Goal: Entertainment & Leisure: Consume media (video, audio)

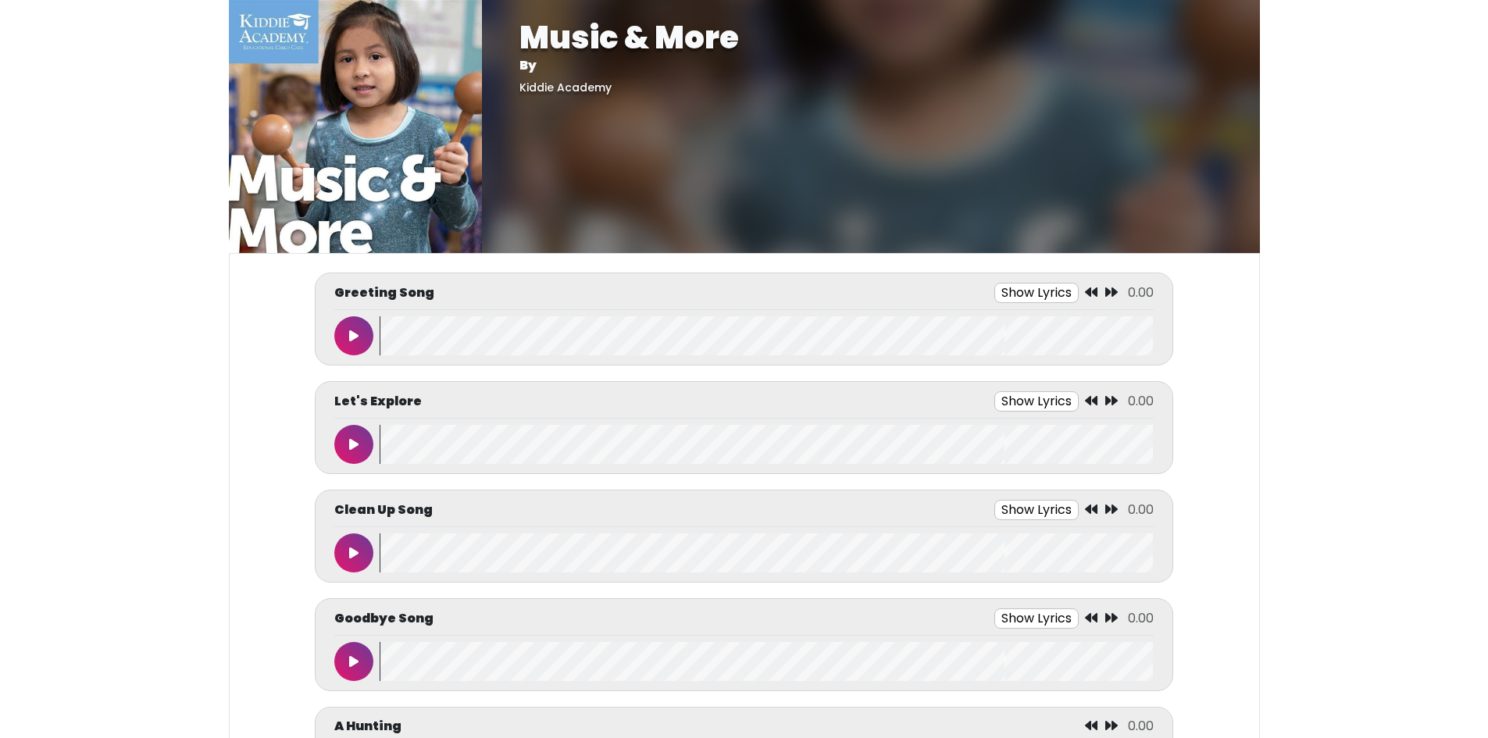
click at [359, 334] on button at bounding box center [353, 335] width 39 height 39
click at [1007, 294] on button "Show Lyrics" at bounding box center [1008, 293] width 84 height 20
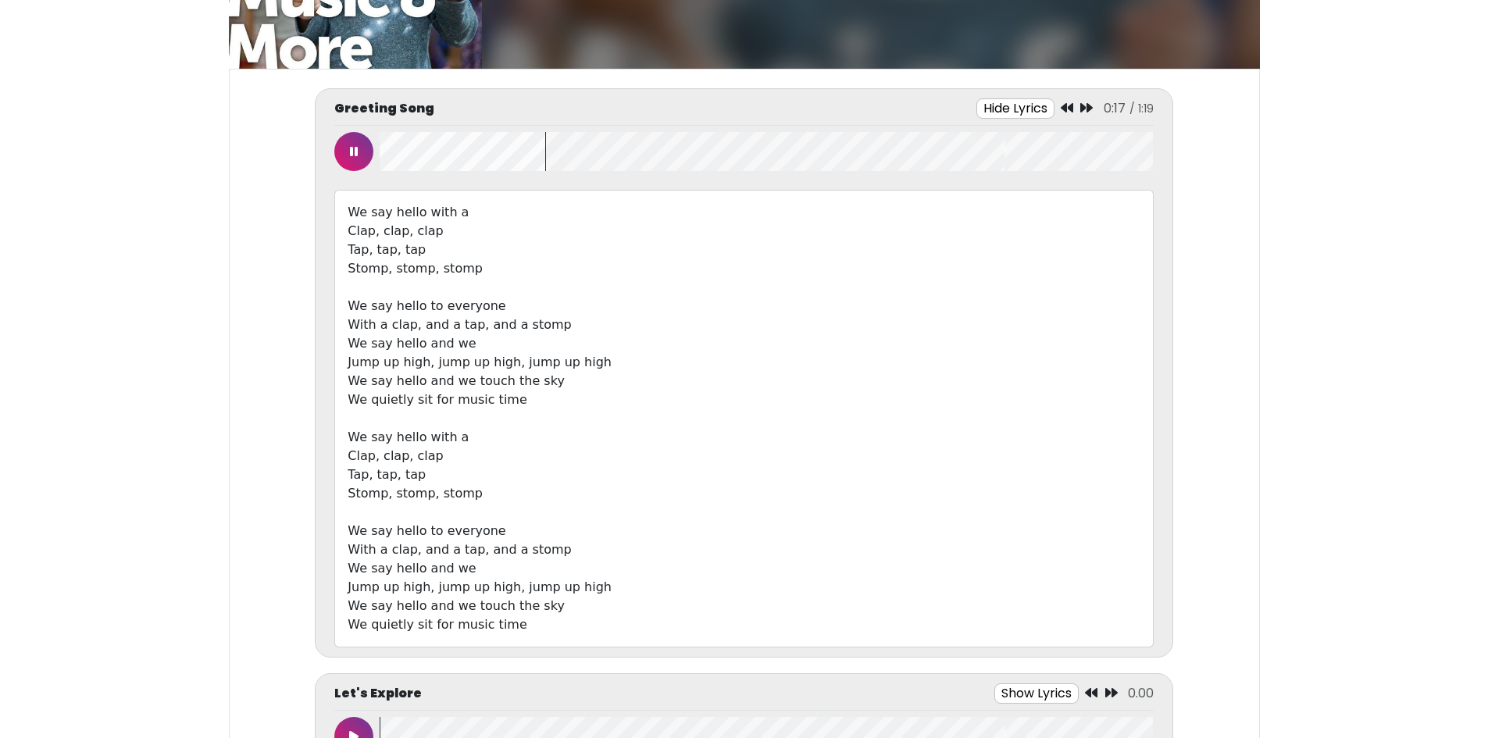
scroll to position [156, 0]
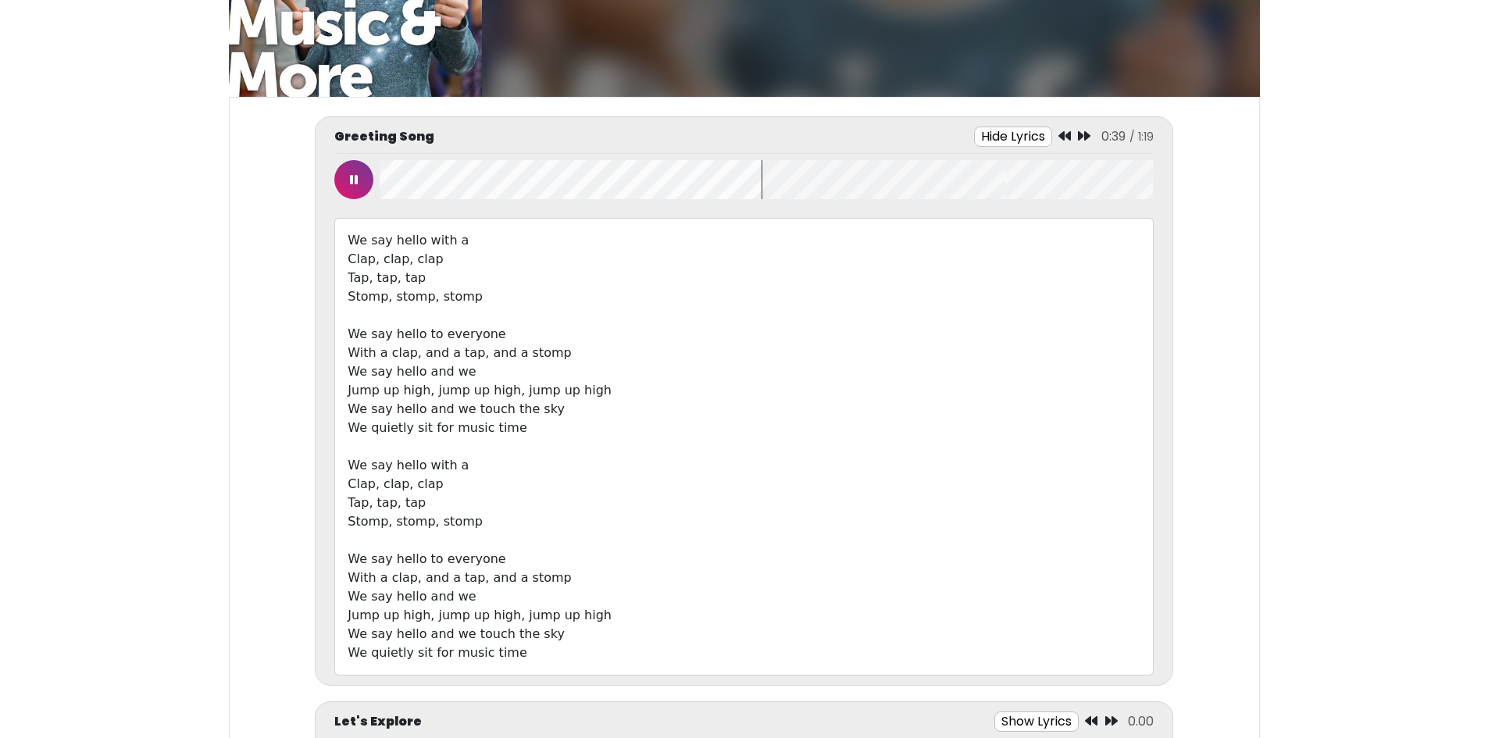
click at [974, 127] on button "Hide Lyrics" at bounding box center [1013, 137] width 78 height 20
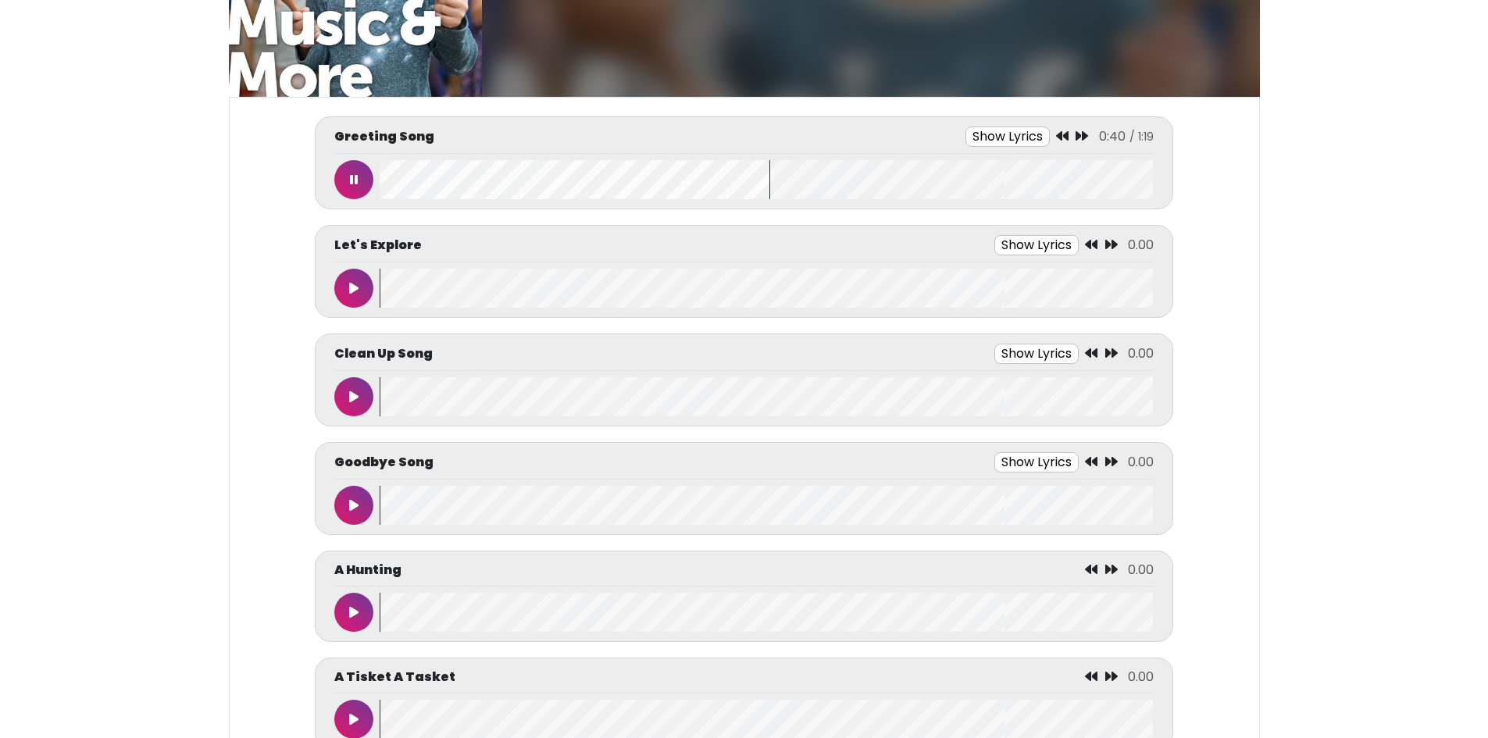
click at [355, 178] on icon at bounding box center [354, 179] width 8 height 12
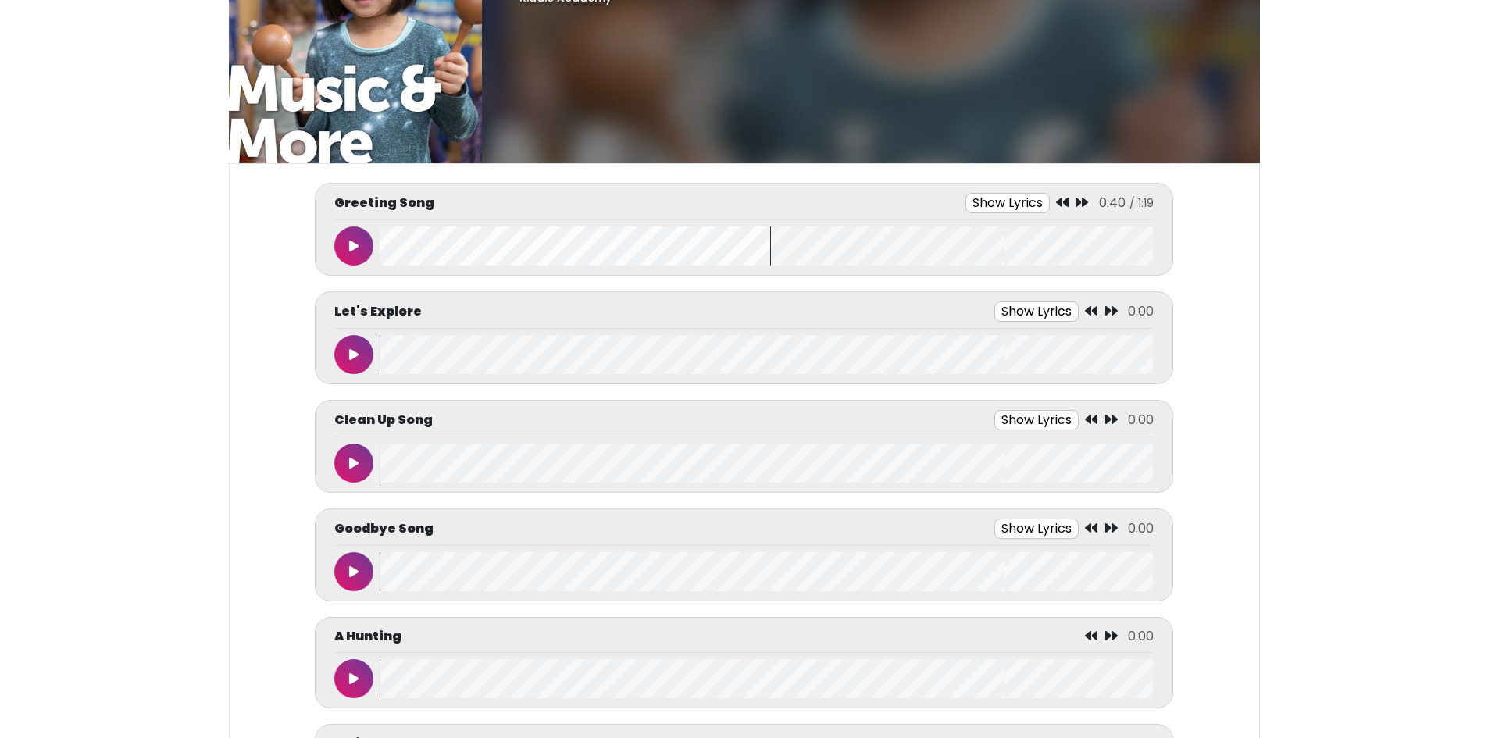
scroll to position [0, 0]
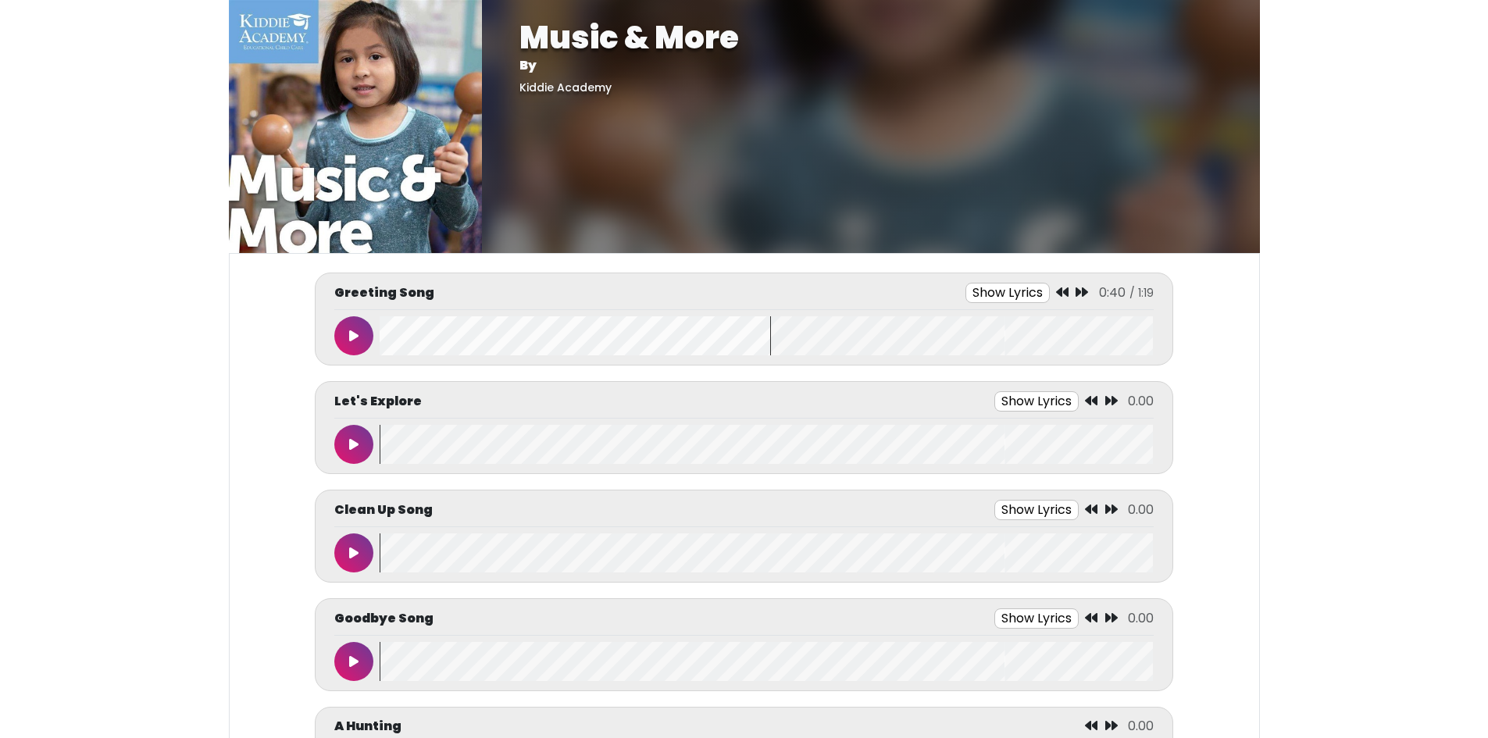
click at [365, 331] on button at bounding box center [353, 335] width 39 height 39
click at [1034, 295] on button "Show Lyrics" at bounding box center [1011, 293] width 84 height 20
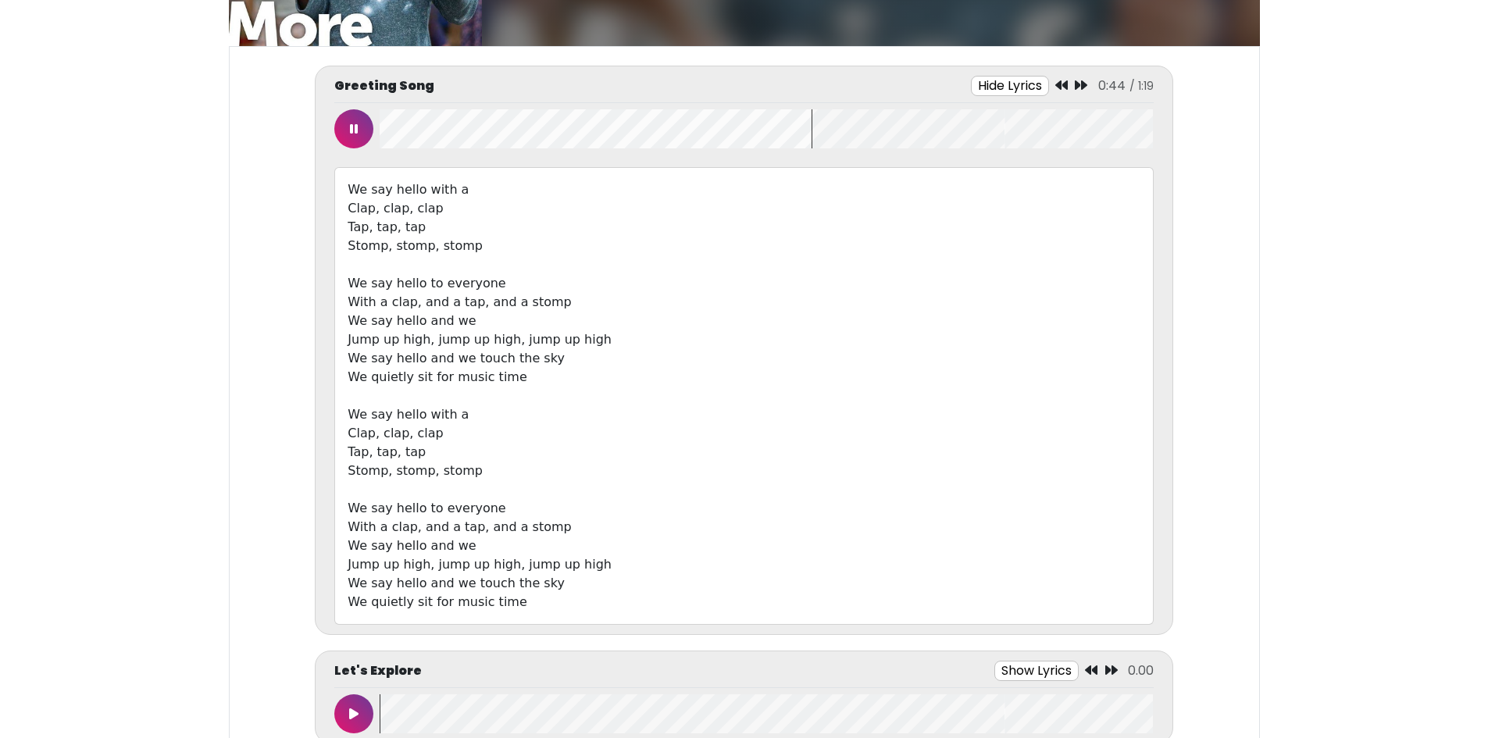
scroll to position [234, 0]
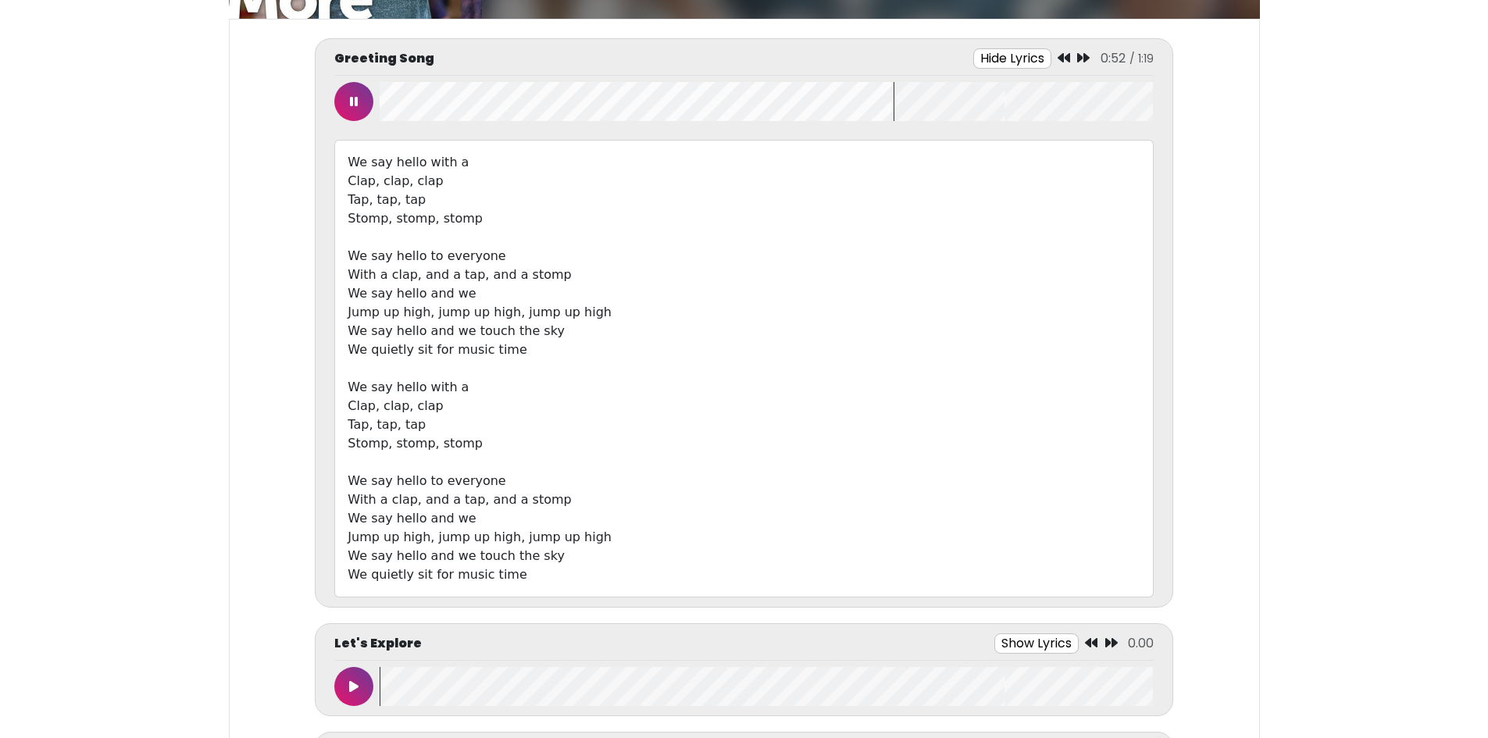
drag, startPoint x: 880, startPoint y: 102, endPoint x: 226, endPoint y: 108, distance: 654.4
click at [369, 105] on button at bounding box center [353, 101] width 39 height 39
click at [334, 82] on button at bounding box center [353, 101] width 39 height 39
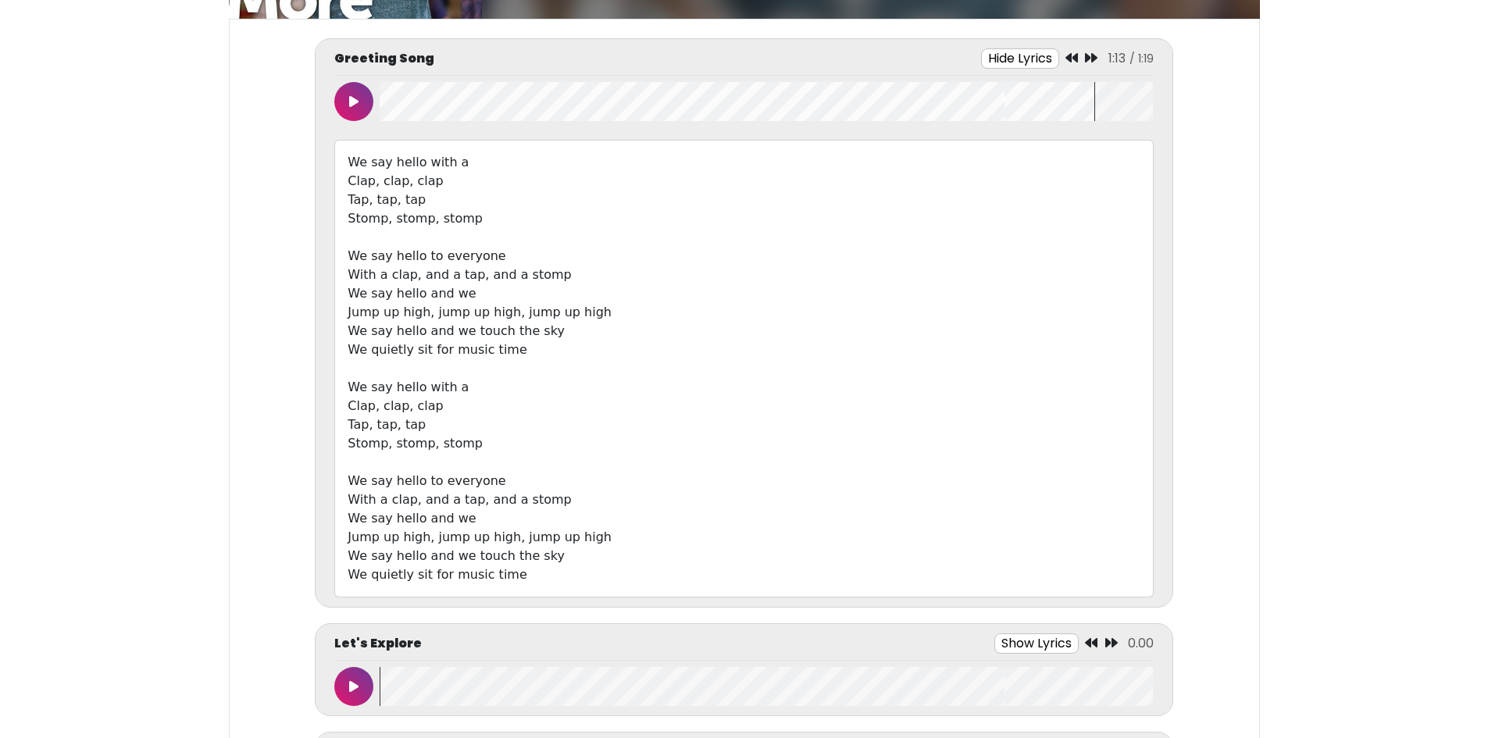
click at [334, 82] on button at bounding box center [353, 101] width 39 height 39
